Goal: Entertainment & Leisure: Consume media (video, audio)

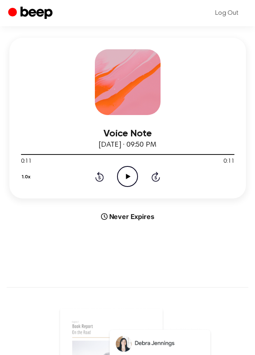
click at [103, 172] on icon "Rewind 5 seconds" at bounding box center [99, 176] width 9 height 11
click at [122, 174] on icon "Play Audio" at bounding box center [127, 176] width 21 height 21
click at [98, 177] on icon "Rewind 5 seconds" at bounding box center [99, 176] width 9 height 11
click at [128, 177] on icon "Pause Audio" at bounding box center [127, 176] width 21 height 21
click at [128, 177] on icon at bounding box center [128, 176] width 5 height 5
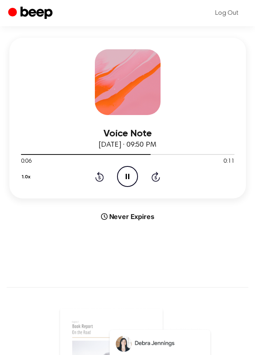
click at [104, 177] on div "1.0x Rewind 5 seconds Pause Audio Skip 5 seconds" at bounding box center [128, 176] width 214 height 21
click at [97, 177] on icon "Rewind 5 seconds" at bounding box center [99, 176] width 9 height 11
click at [125, 177] on icon "Pause Audio" at bounding box center [127, 176] width 21 height 21
click at [125, 177] on icon "Play Audio" at bounding box center [127, 176] width 21 height 21
click at [125, 177] on icon "Pause Audio" at bounding box center [127, 176] width 21 height 21
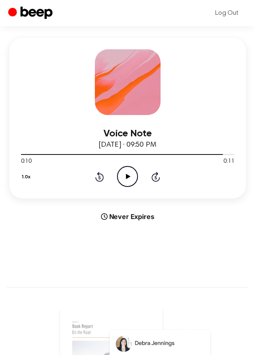
click at [98, 177] on icon "Rewind 5 seconds" at bounding box center [99, 176] width 9 height 11
click at [132, 177] on icon "Play Audio" at bounding box center [127, 176] width 21 height 21
click at [129, 178] on icon at bounding box center [128, 176] width 4 height 5
click at [118, 181] on icon "Play Audio" at bounding box center [127, 176] width 21 height 21
click at [98, 178] on icon "Rewind 5 seconds" at bounding box center [99, 176] width 9 height 11
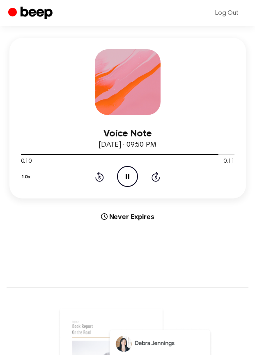
click at [101, 178] on icon "Rewind 5 seconds" at bounding box center [99, 176] width 9 height 11
click at [126, 176] on icon at bounding box center [128, 176] width 4 height 5
click at [126, 176] on icon "Play Audio" at bounding box center [127, 176] width 21 height 21
click at [99, 175] on icon at bounding box center [99, 177] width 9 height 10
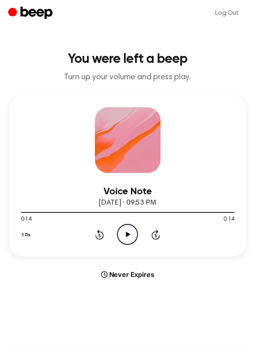
click at [94, 231] on div "1.0x Rewind 5 seconds Play Audio Skip 5 seconds" at bounding box center [128, 234] width 214 height 21
click at [99, 233] on icon at bounding box center [99, 235] width 9 height 10
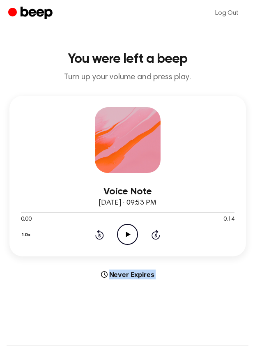
click at [124, 234] on icon "Play Audio" at bounding box center [127, 234] width 21 height 21
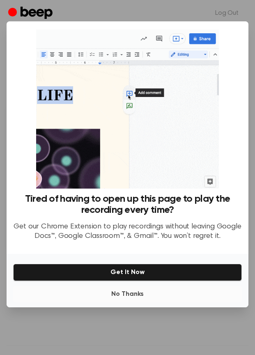
click at [122, 296] on button "No Thanks" at bounding box center [127, 294] width 229 height 16
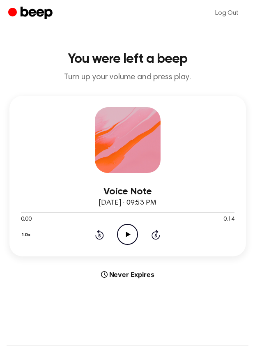
click at [124, 242] on icon "Play Audio" at bounding box center [127, 234] width 21 height 21
click at [125, 246] on div "Voice Note [DATE] · 10:18 AM 0:38 0:38 Your browser does not support the [objec…" at bounding box center [127, 176] width 237 height 161
click at [125, 242] on icon "Play Audio" at bounding box center [127, 234] width 21 height 21
click at [150, 235] on div "1.0x Rewind 5 seconds Pause Audio Skip 5 seconds" at bounding box center [128, 234] width 214 height 21
click at [161, 237] on div "1.0x Rewind 5 seconds Pause Audio Skip 5 seconds" at bounding box center [128, 234] width 214 height 21
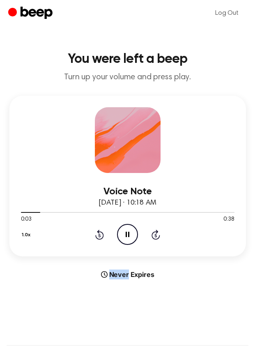
click at [161, 237] on div "1.0x Rewind 5 seconds Pause Audio Skip 5 seconds" at bounding box center [128, 234] width 214 height 21
click at [157, 235] on icon at bounding box center [156, 235] width 2 height 3
click at [157, 238] on icon "Skip 5 seconds" at bounding box center [155, 234] width 9 height 11
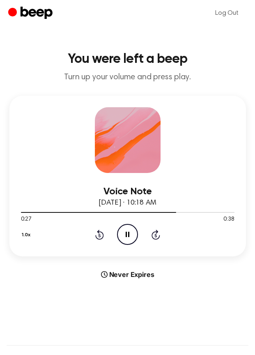
click at [95, 233] on icon "Rewind 5 seconds" at bounding box center [99, 234] width 9 height 11
